Goal: Communication & Community: Answer question/provide support

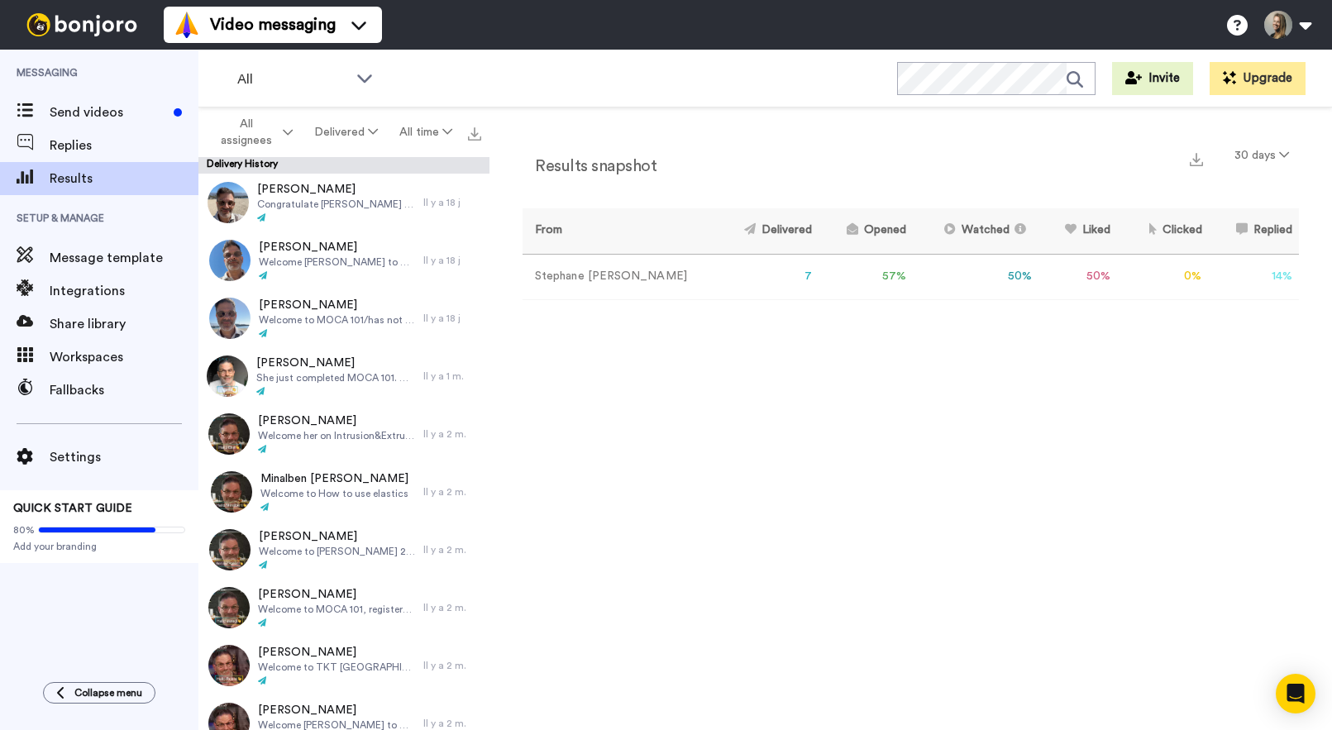
scroll to position [5222, 0]
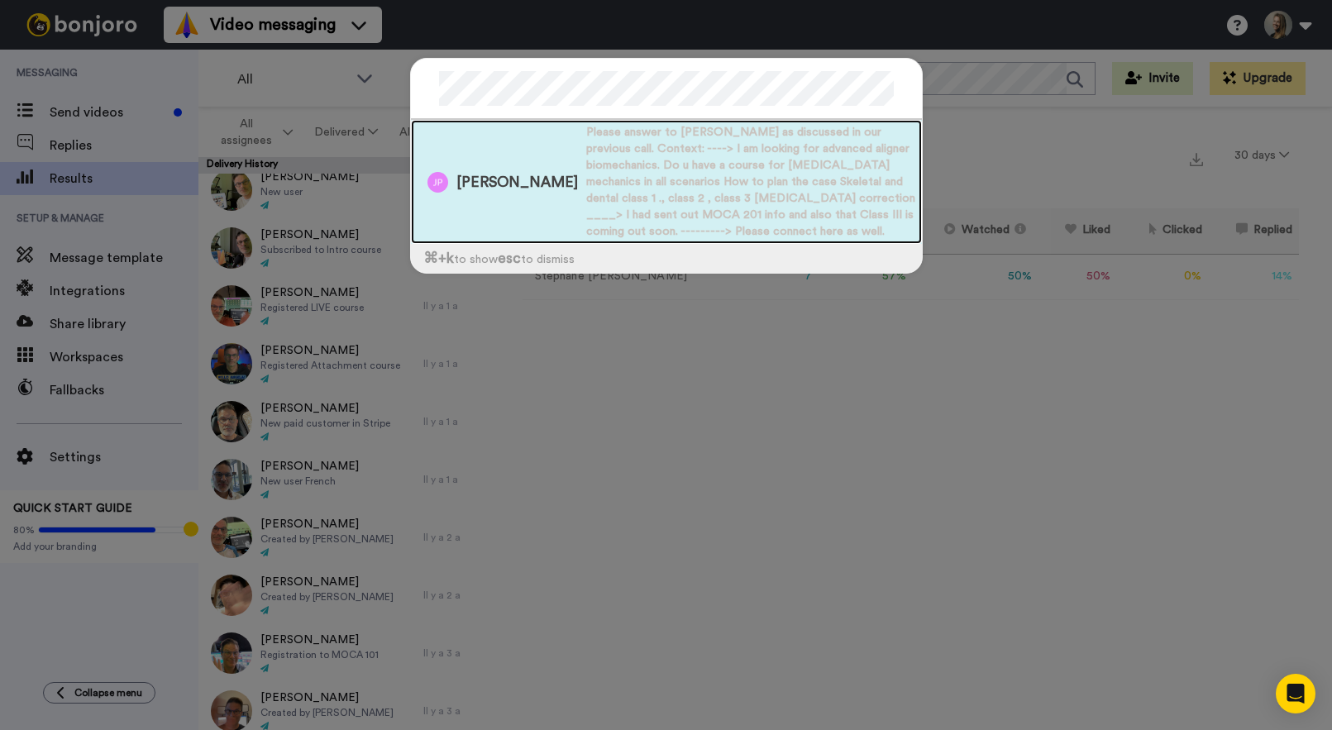
click at [686, 154] on span "Please answer to [PERSON_NAME] as discussed in our previous call. Context: ----…" at bounding box center [754, 182] width 336 height 116
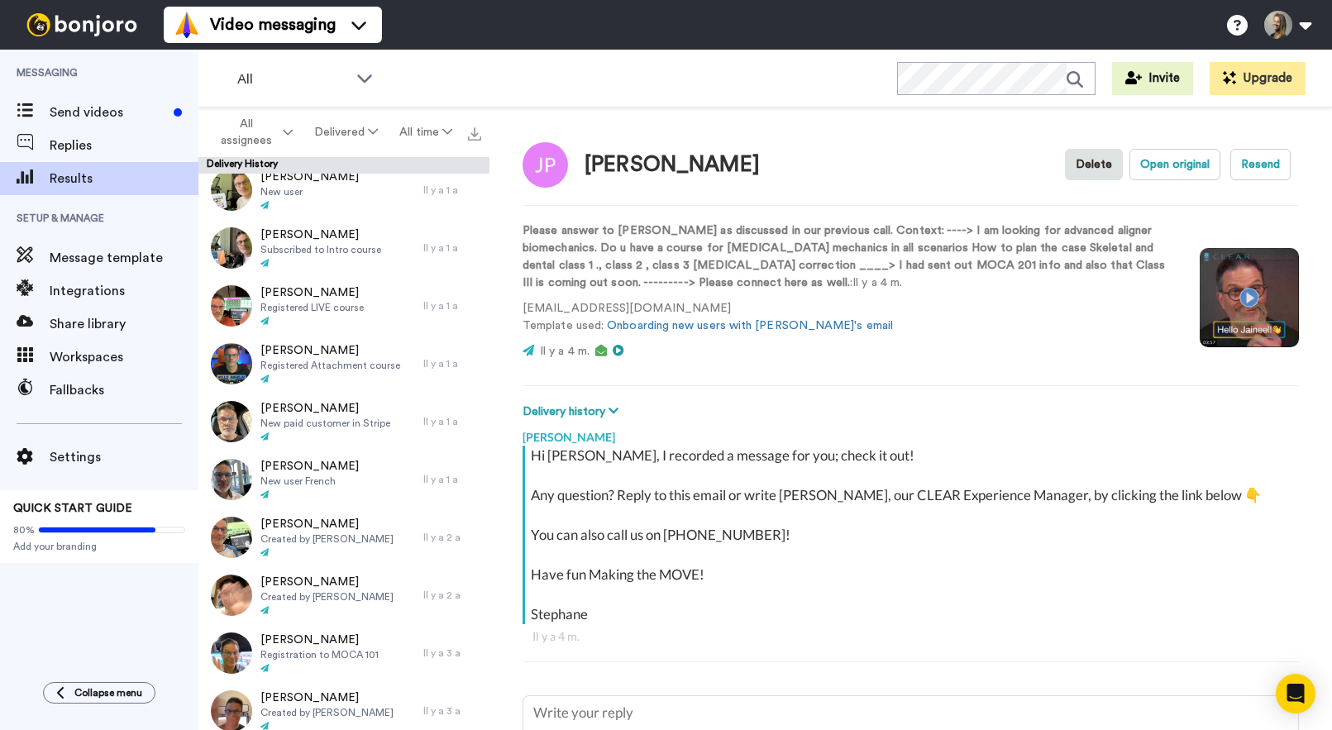
click at [1236, 299] on video at bounding box center [1249, 297] width 99 height 99
click at [93, 103] on span "Send videos" at bounding box center [108, 113] width 117 height 20
type textarea "x"
